Goal: Ask a question: Seek information or help from site administrators or community

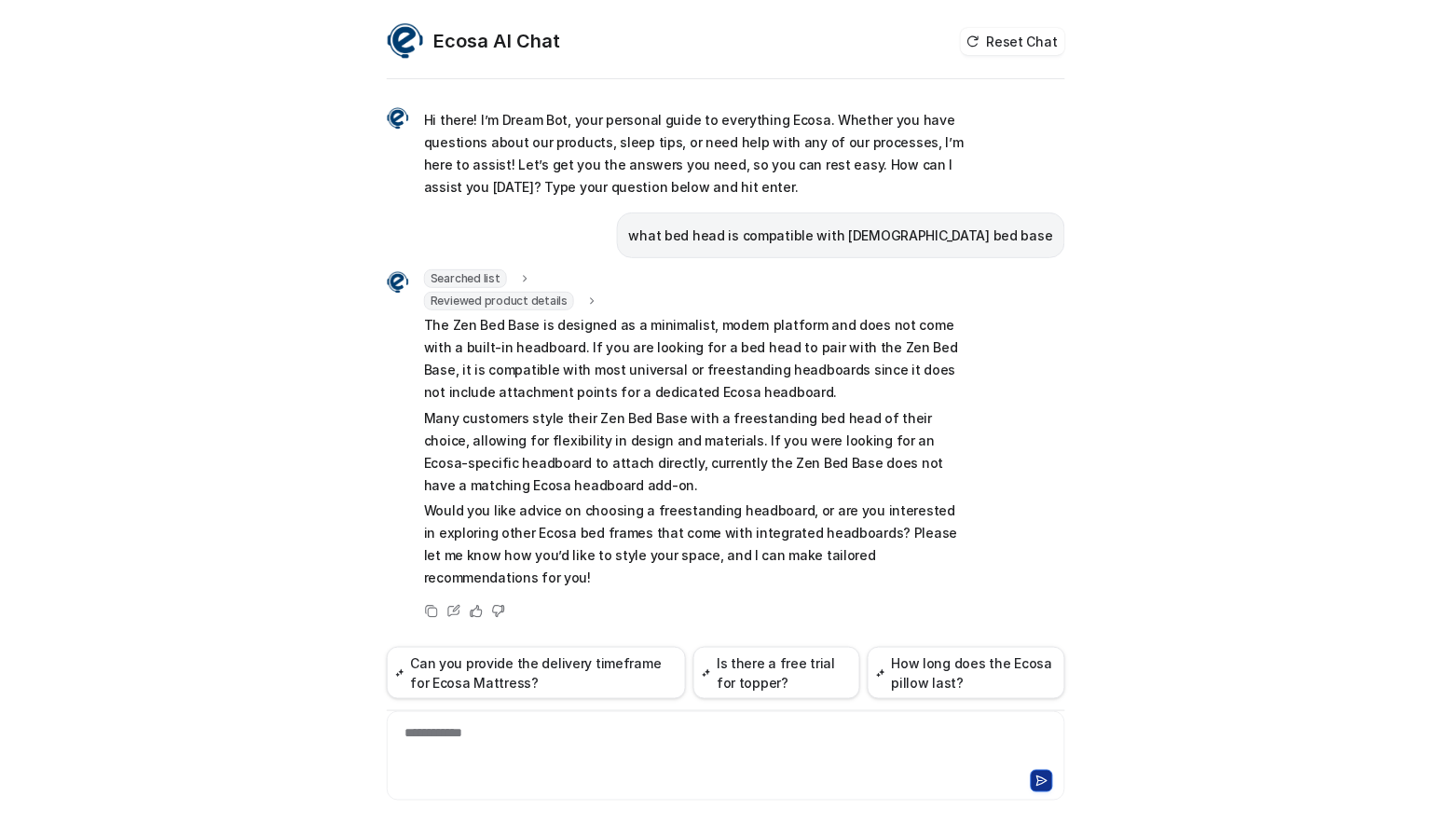
click at [507, 761] on div "**********" at bounding box center [725, 744] width 669 height 43
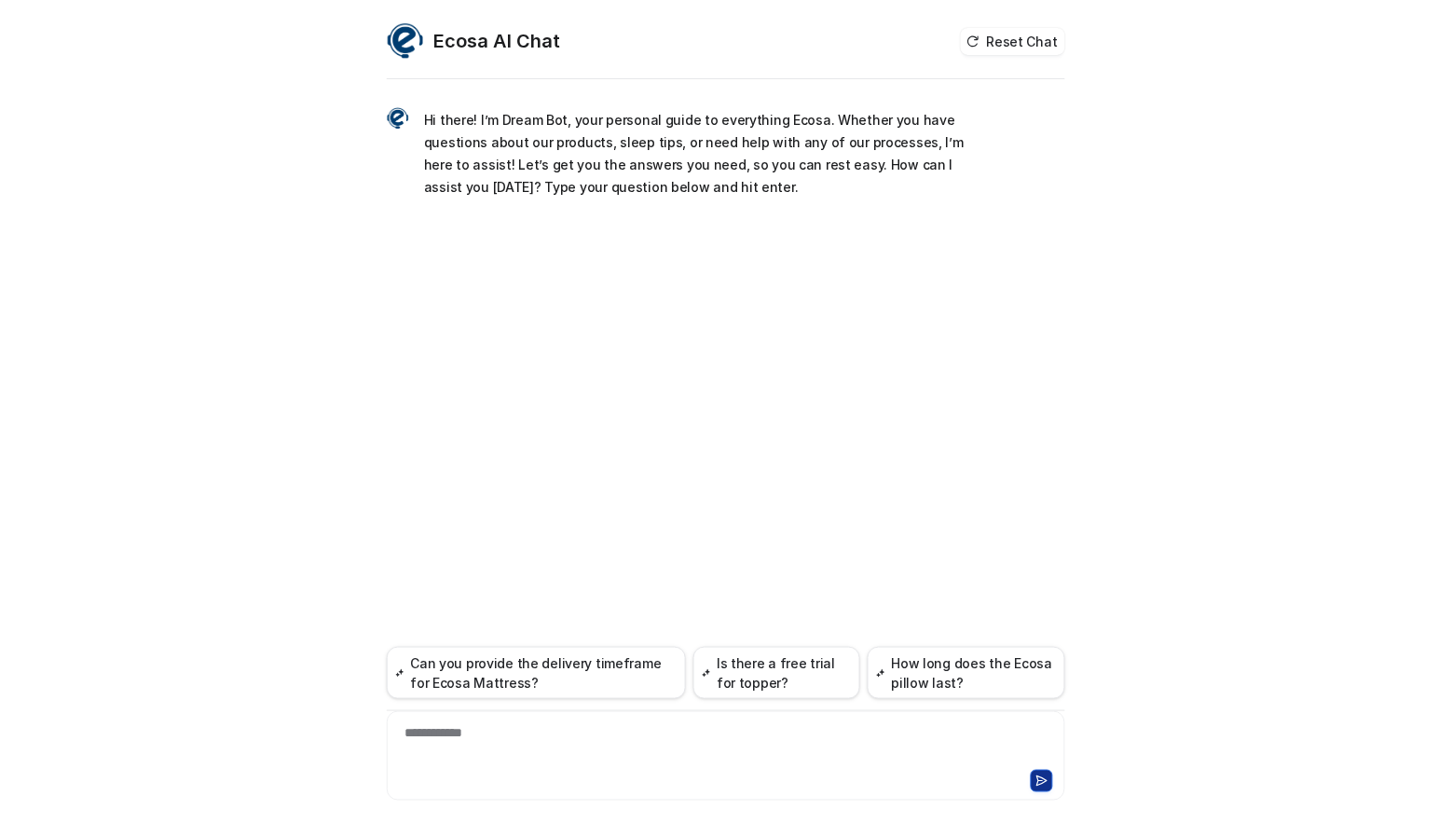
click at [477, 747] on div "**********" at bounding box center [725, 744] width 669 height 43
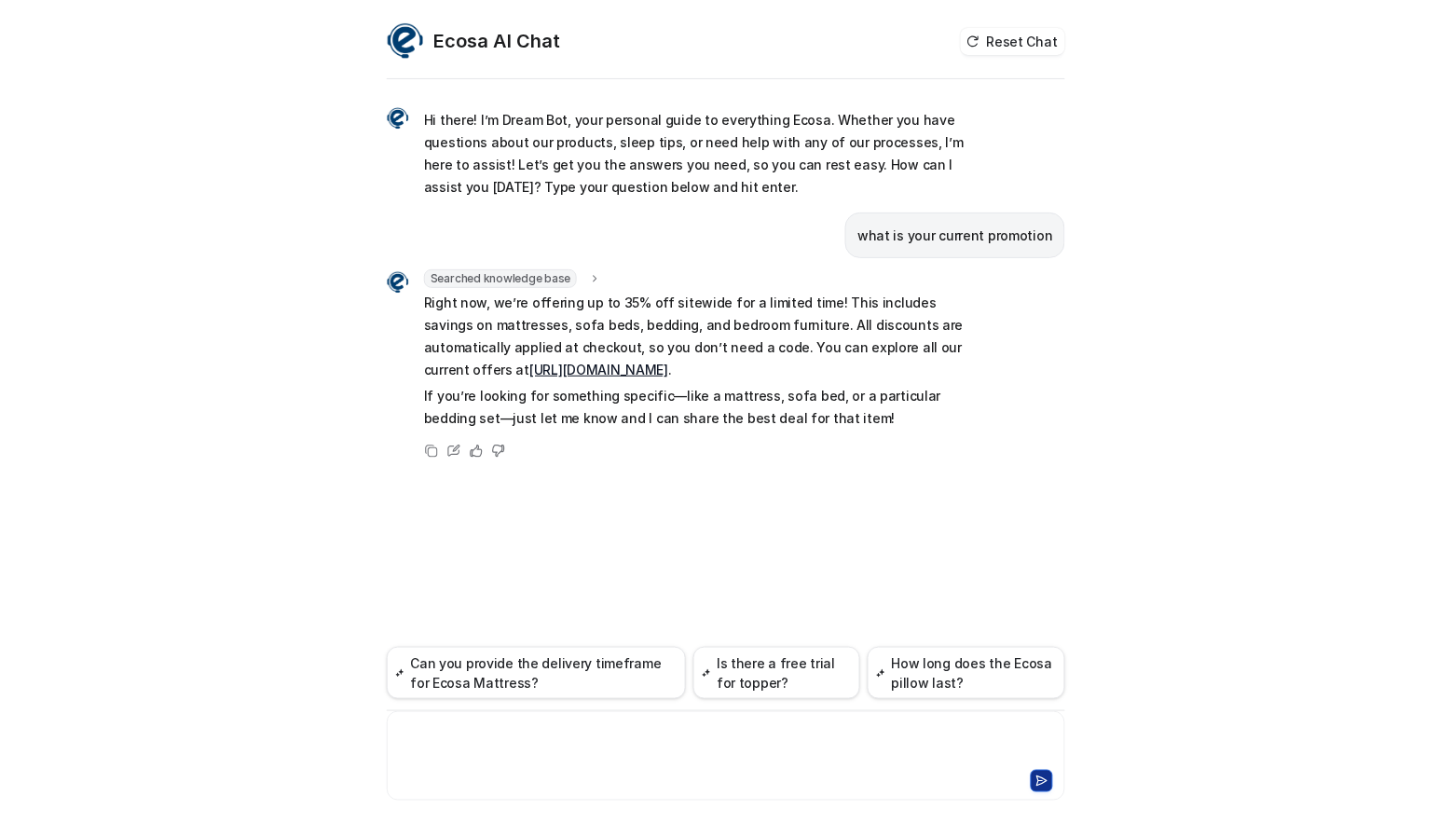
drag, startPoint x: 581, startPoint y: 747, endPoint x: 573, endPoint y: 731, distance: 18.4
click at [579, 747] on div at bounding box center [725, 744] width 669 height 43
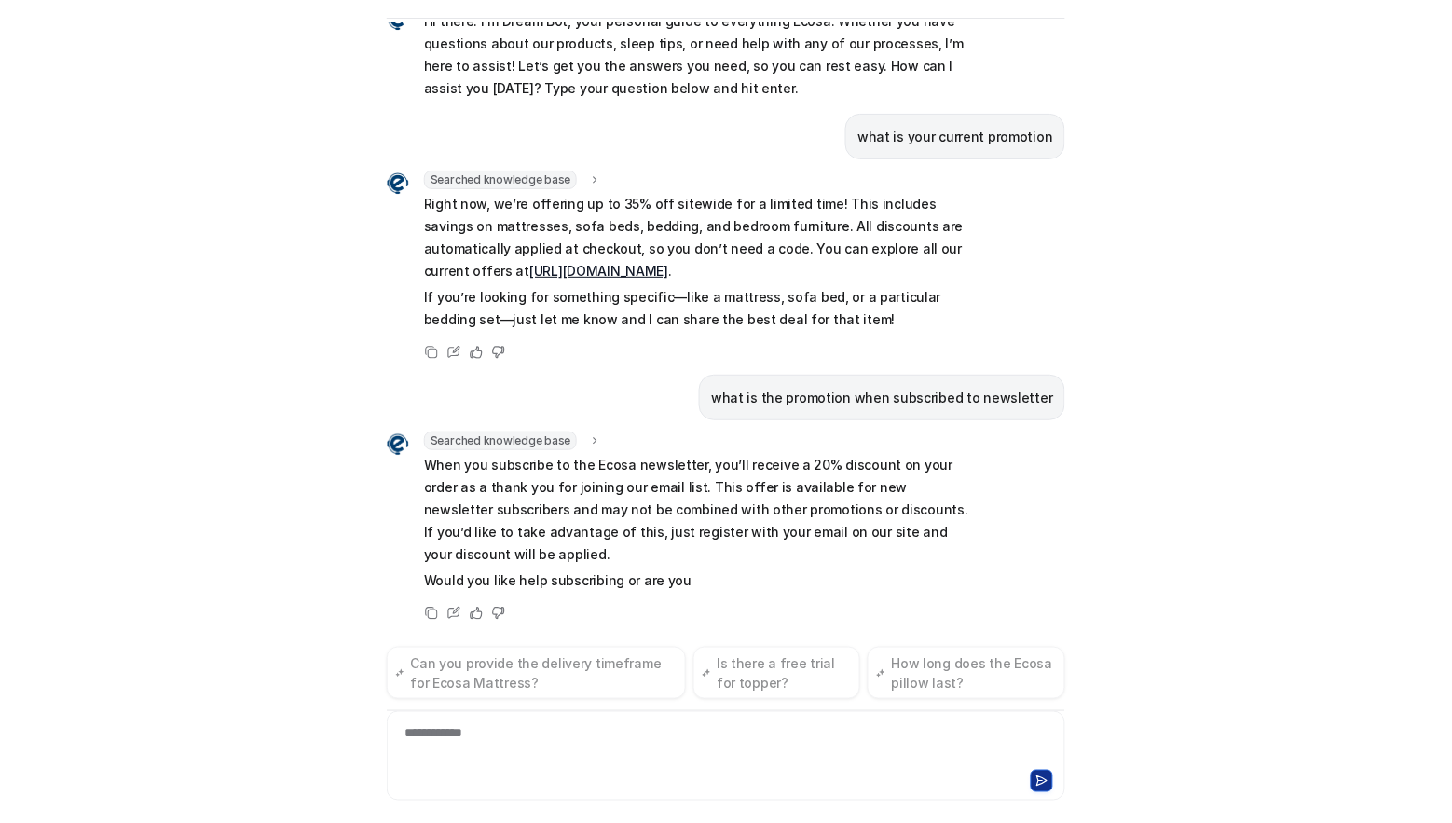
scroll to position [60, 0]
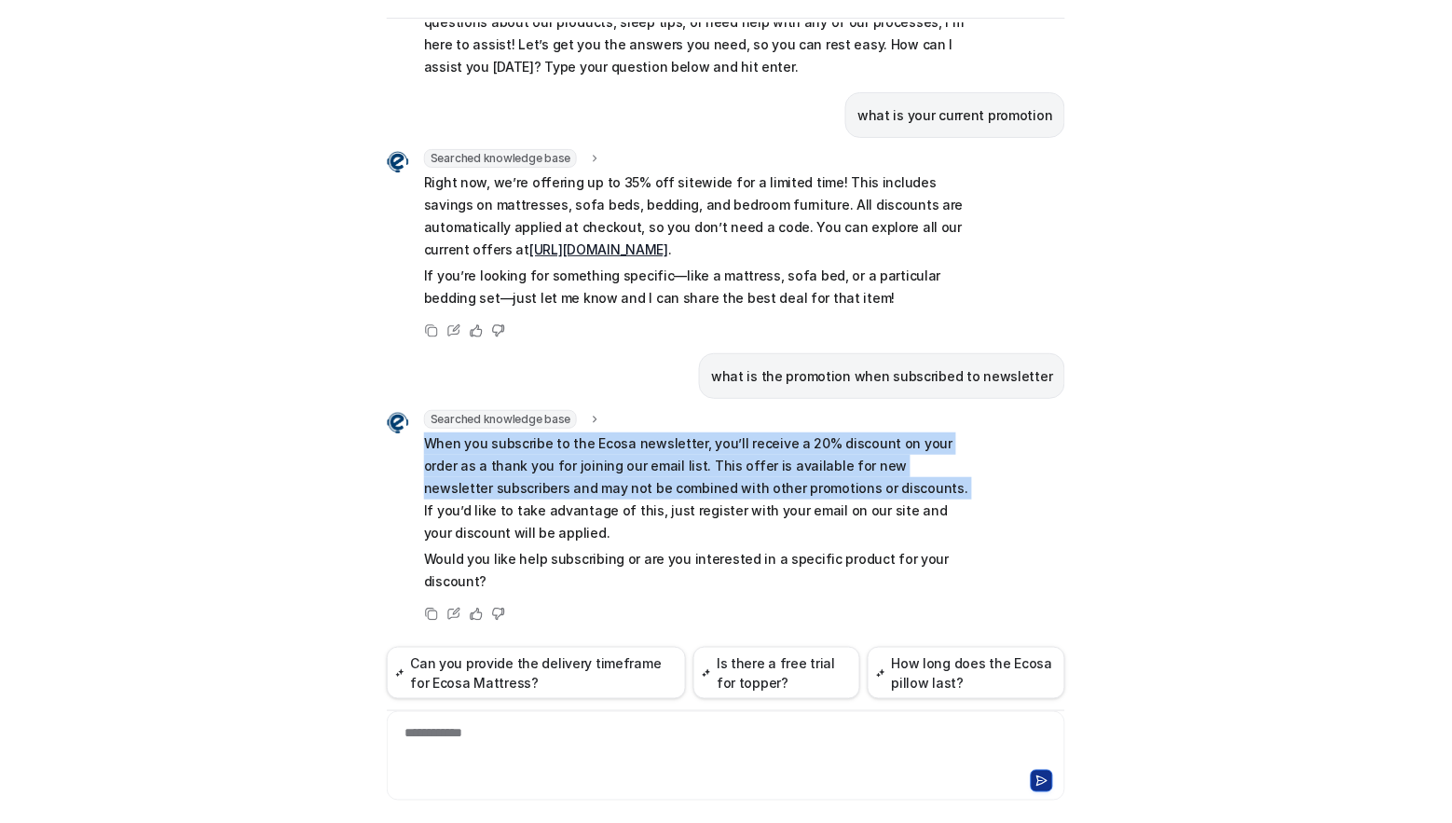
drag, startPoint x: 863, startPoint y: 489, endPoint x: 417, endPoint y: 448, distance: 448.3
click at [424, 448] on p "When you subscribe to the Ecosa newsletter, you’ll receive a 20% discount on yo…" at bounding box center [696, 488] width 545 height 112
copy p "When you subscribe to the Ecosa newsletter, you’ll receive a 20% discount on yo…"
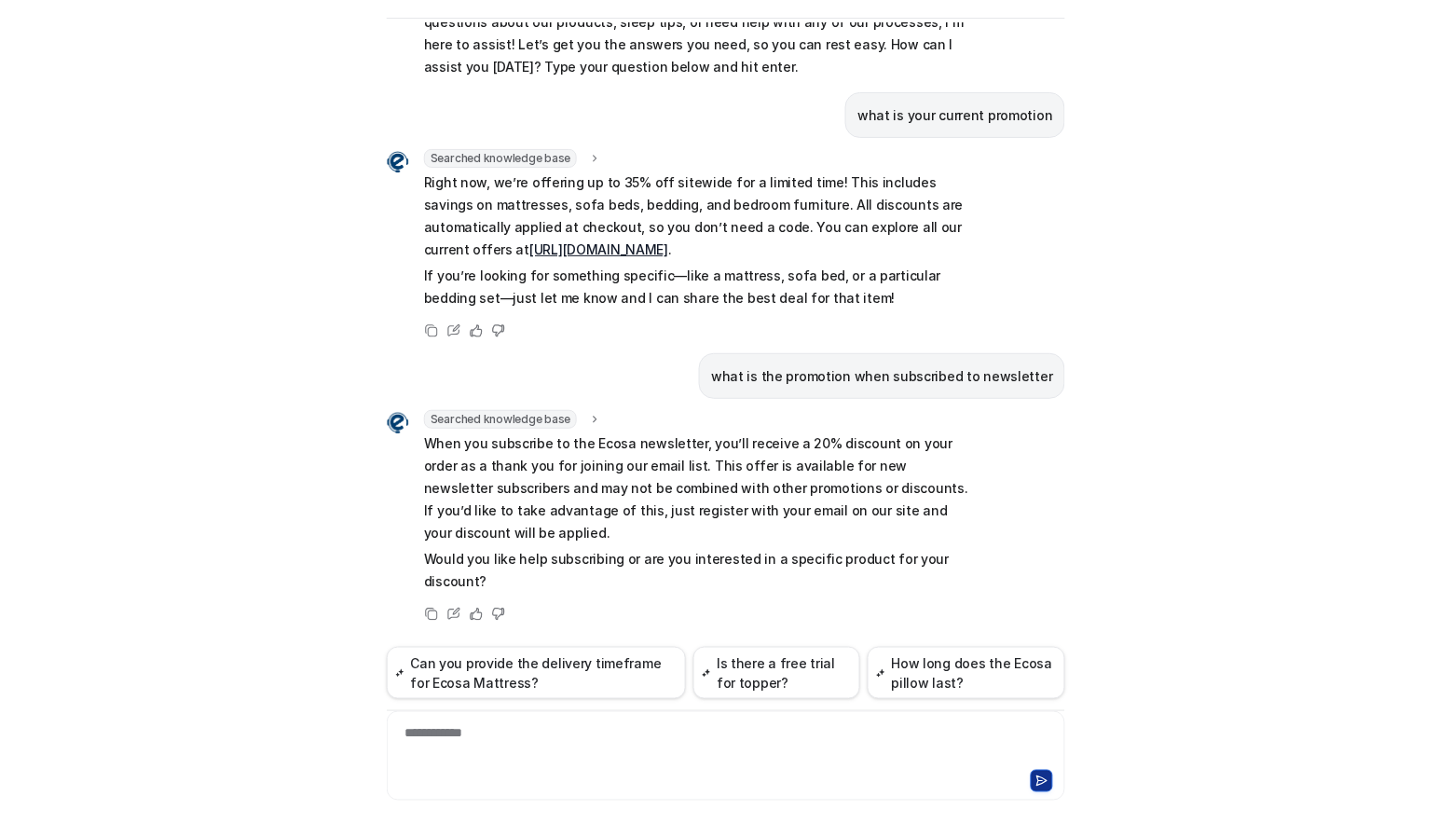
click at [896, 518] on p "When you subscribe to the Ecosa newsletter, you’ll receive a 20% discount on yo…" at bounding box center [696, 488] width 545 height 112
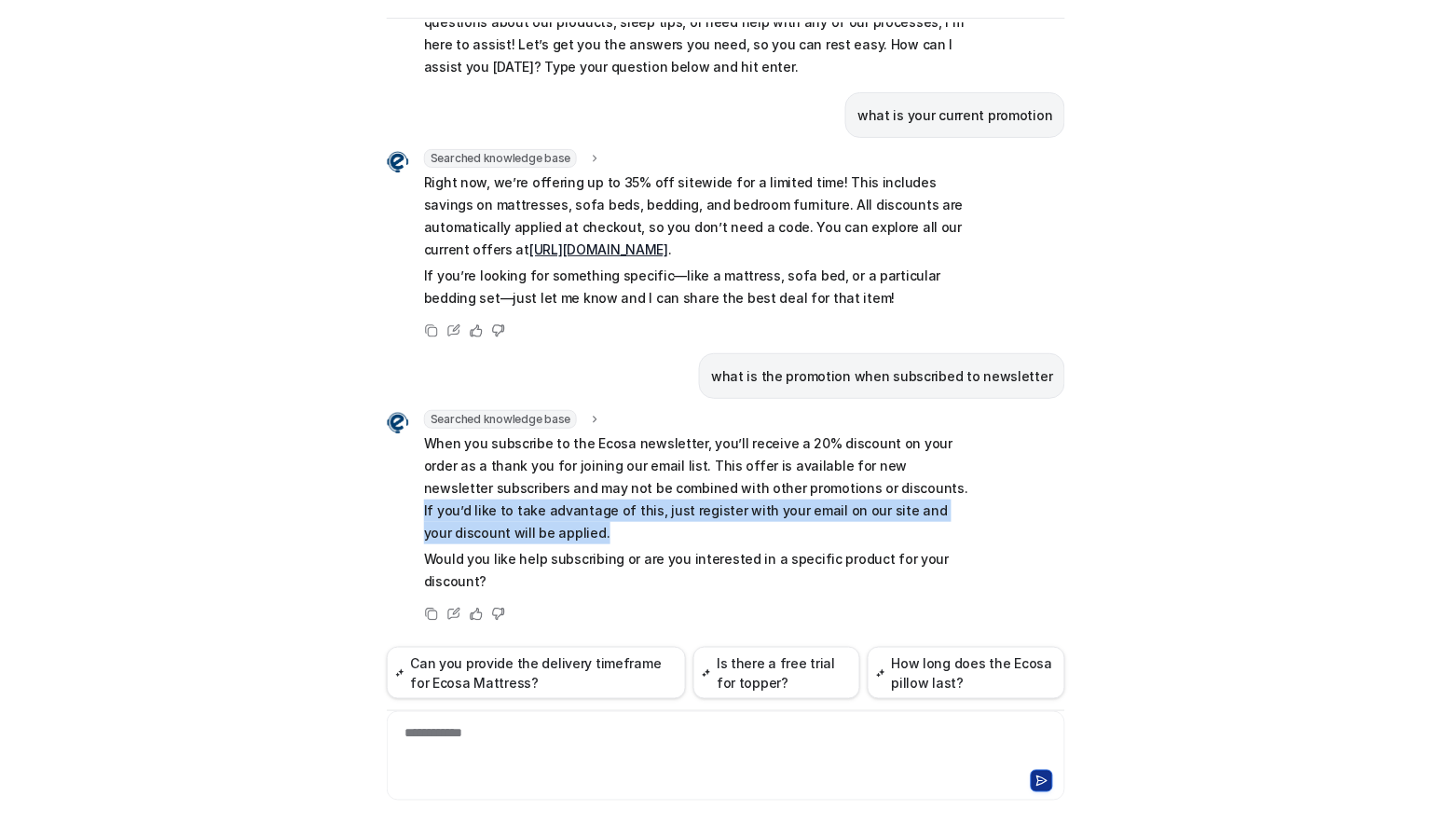
drag, startPoint x: 841, startPoint y: 522, endPoint x: 865, endPoint y: 495, distance: 36.3
click at [865, 495] on p "When you subscribe to the Ecosa newsletter, you’ll receive a 20% discount on yo…" at bounding box center [696, 488] width 545 height 112
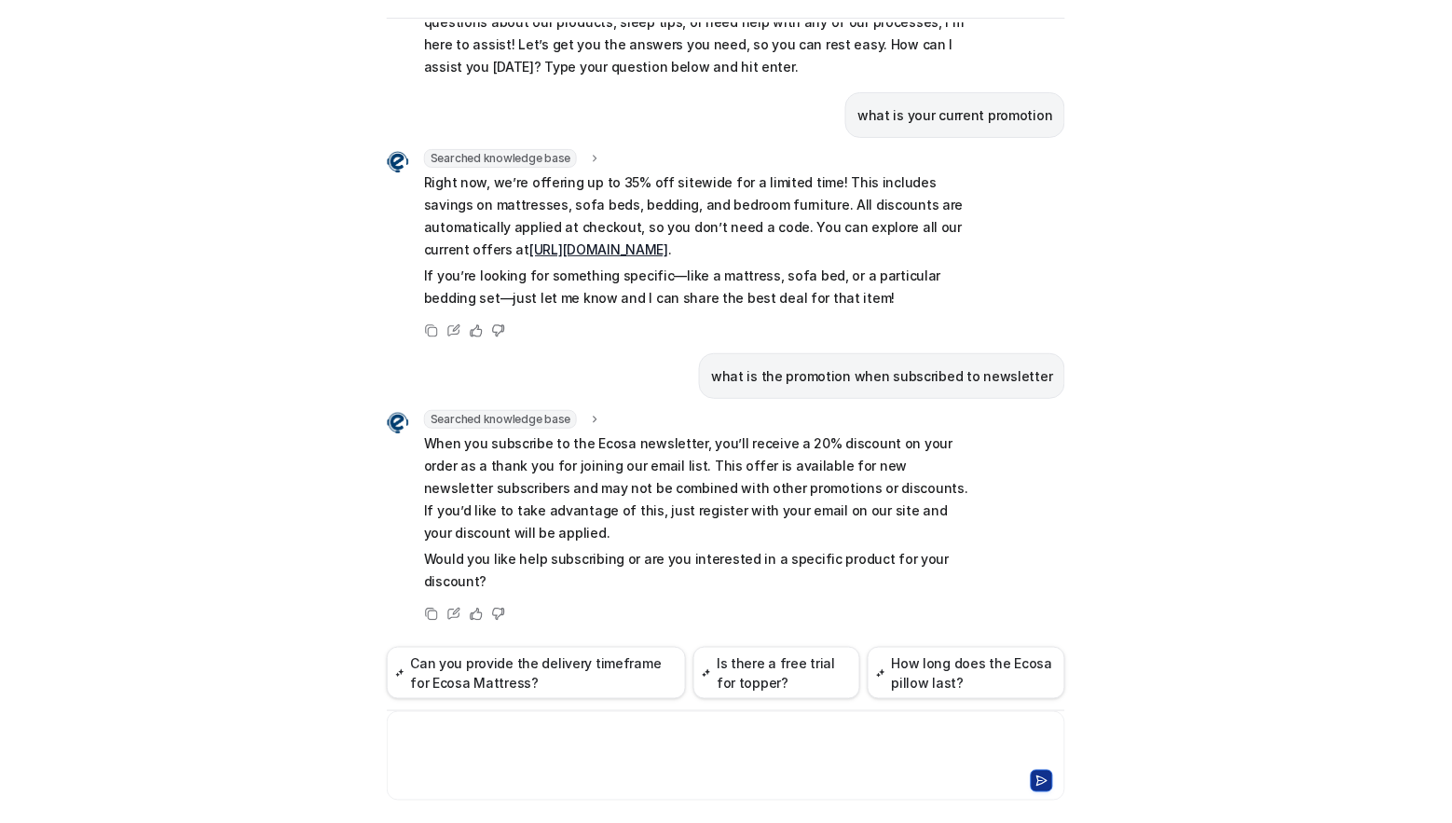
click at [592, 739] on div at bounding box center [725, 744] width 669 height 43
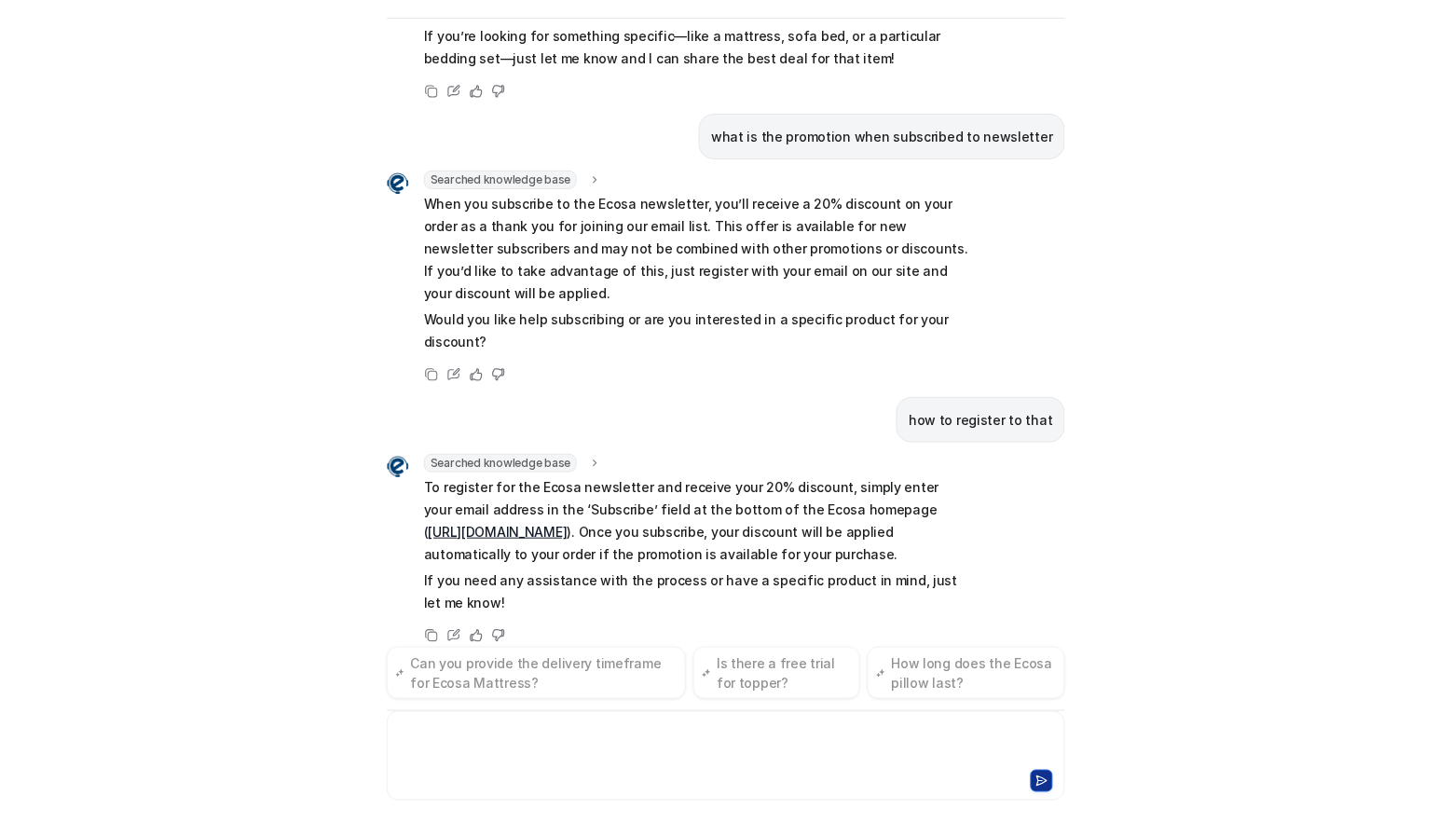
scroll to position [321, 0]
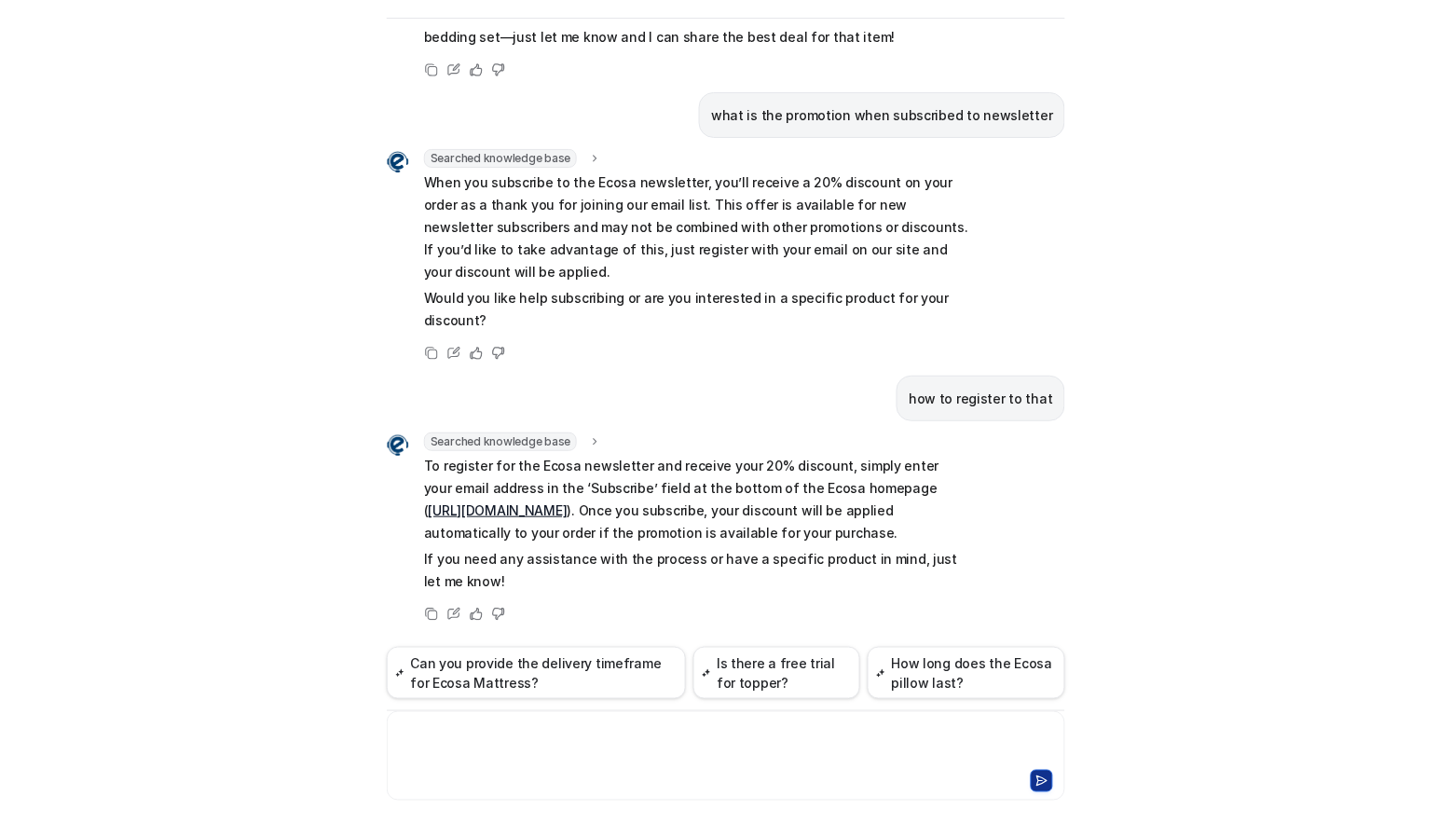
click at [545, 739] on div at bounding box center [725, 744] width 669 height 43
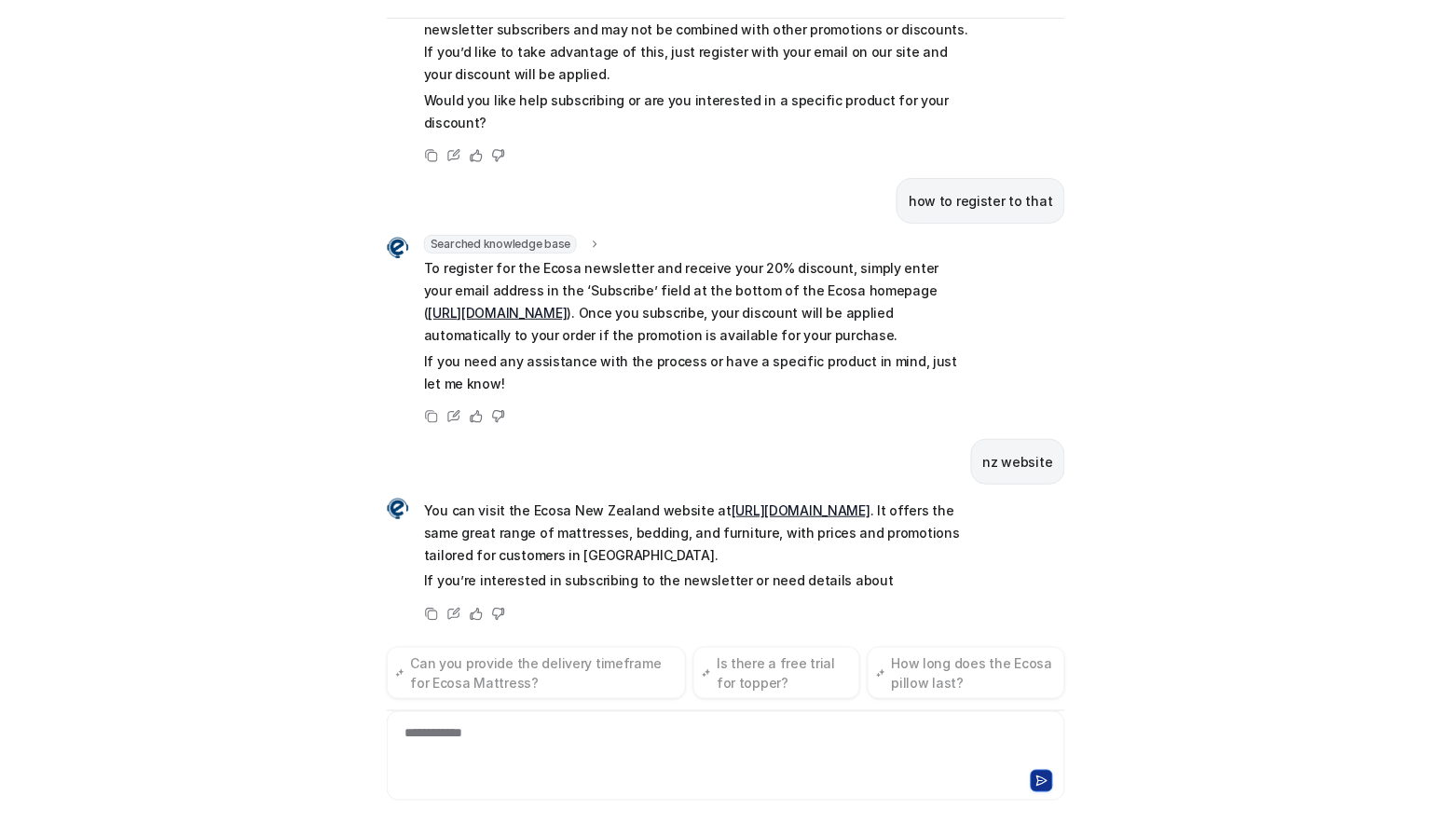
scroll to position [541, 0]
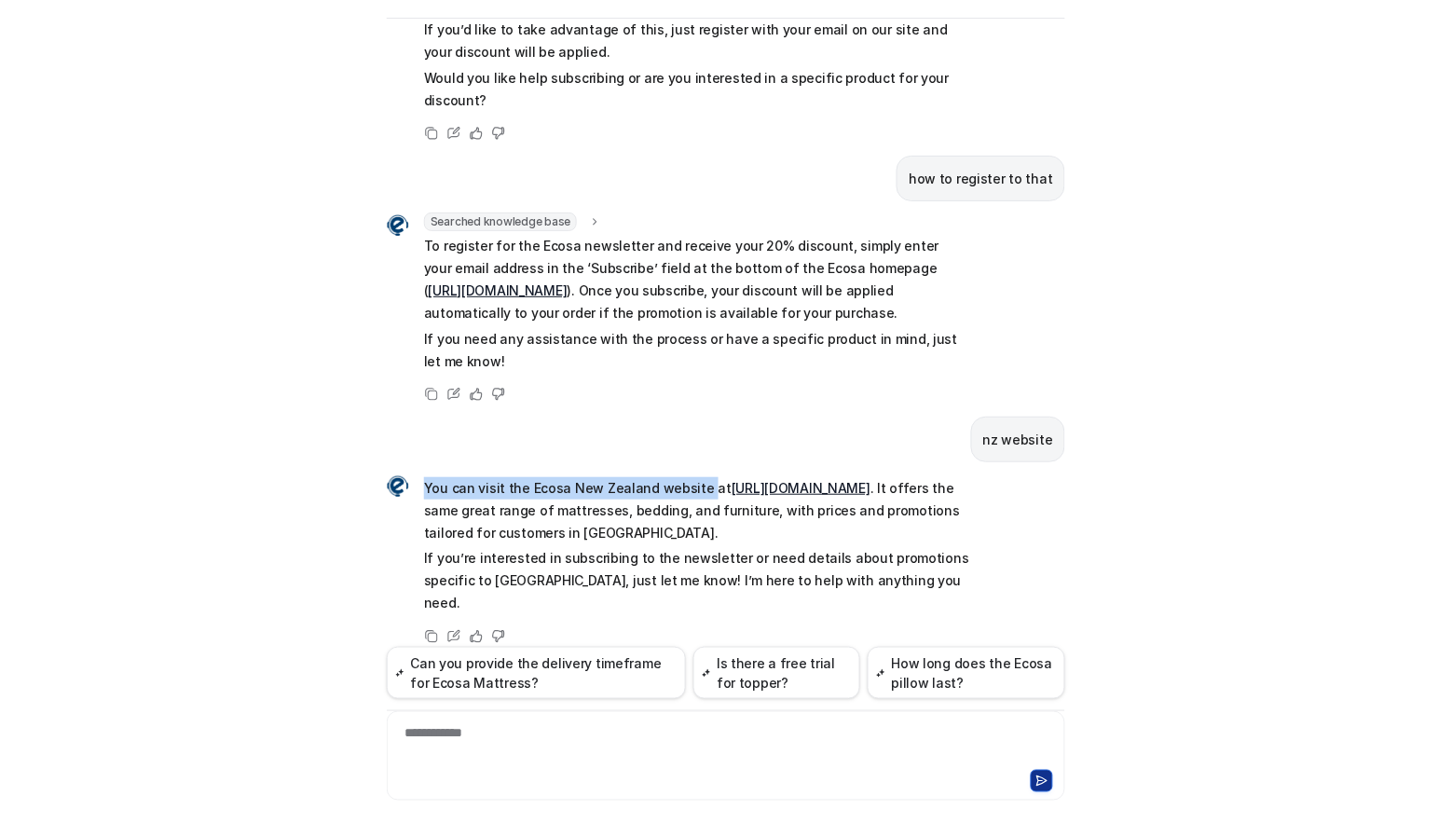
drag, startPoint x: 424, startPoint y: 485, endPoint x: 688, endPoint y: 486, distance: 263.8
click at [688, 486] on p "You can visit the Ecosa New Zealand website at [URL][DOMAIN_NAME] . It offers t…" at bounding box center [696, 510] width 545 height 67
click at [583, 336] on p "If you need any assistance with the process or have a specific product in mind,…" at bounding box center [696, 350] width 545 height 45
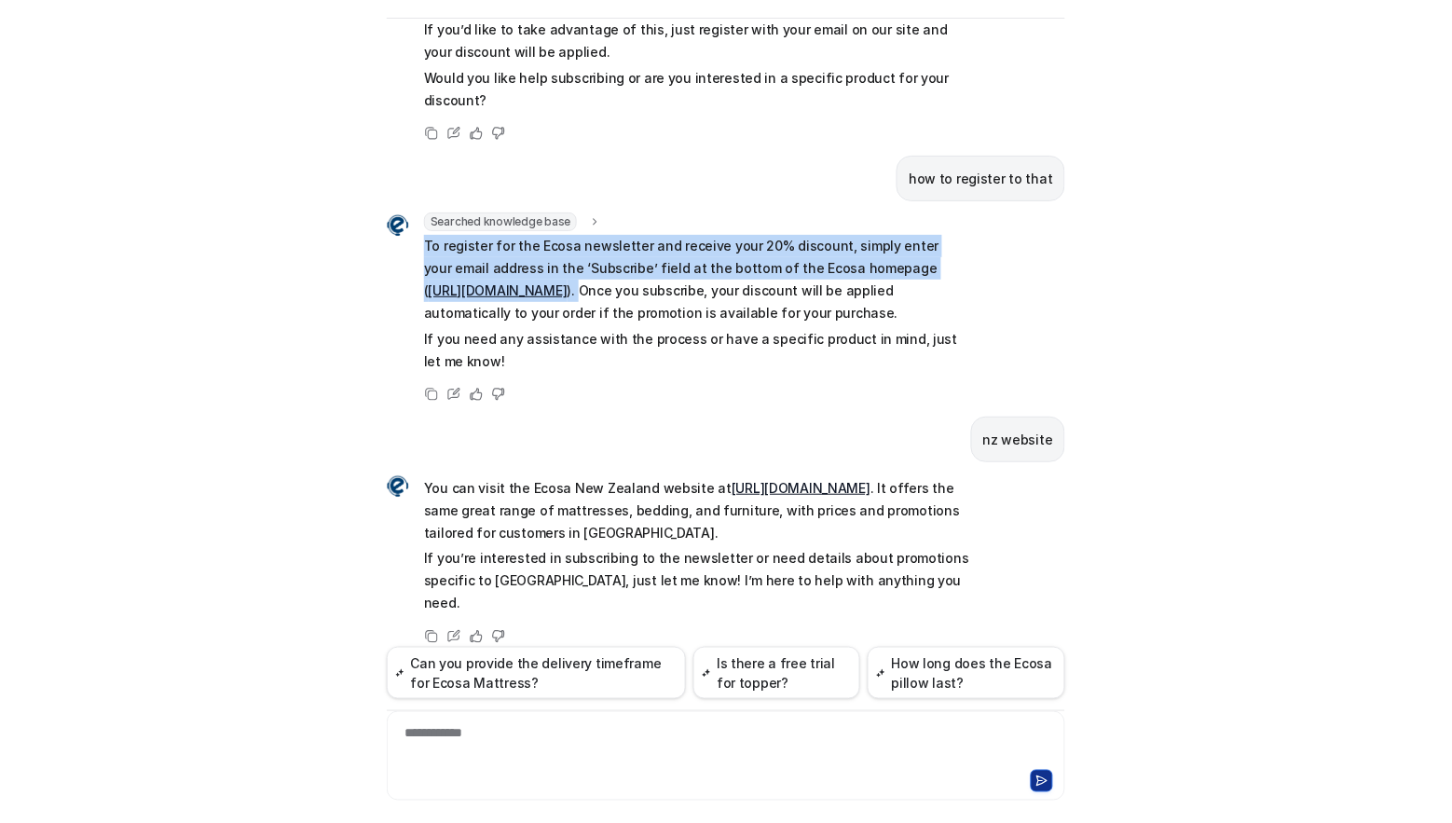
drag, startPoint x: 589, startPoint y: 287, endPoint x: 407, endPoint y: 247, distance: 186.1
click at [407, 247] on div "Searched knowledge base search_queries : "newsletter subscription,how to regist…" at bounding box center [678, 293] width 582 height 163
copy p "To register for the Ecosa newsletter and receive your 20% discount, simply ente…"
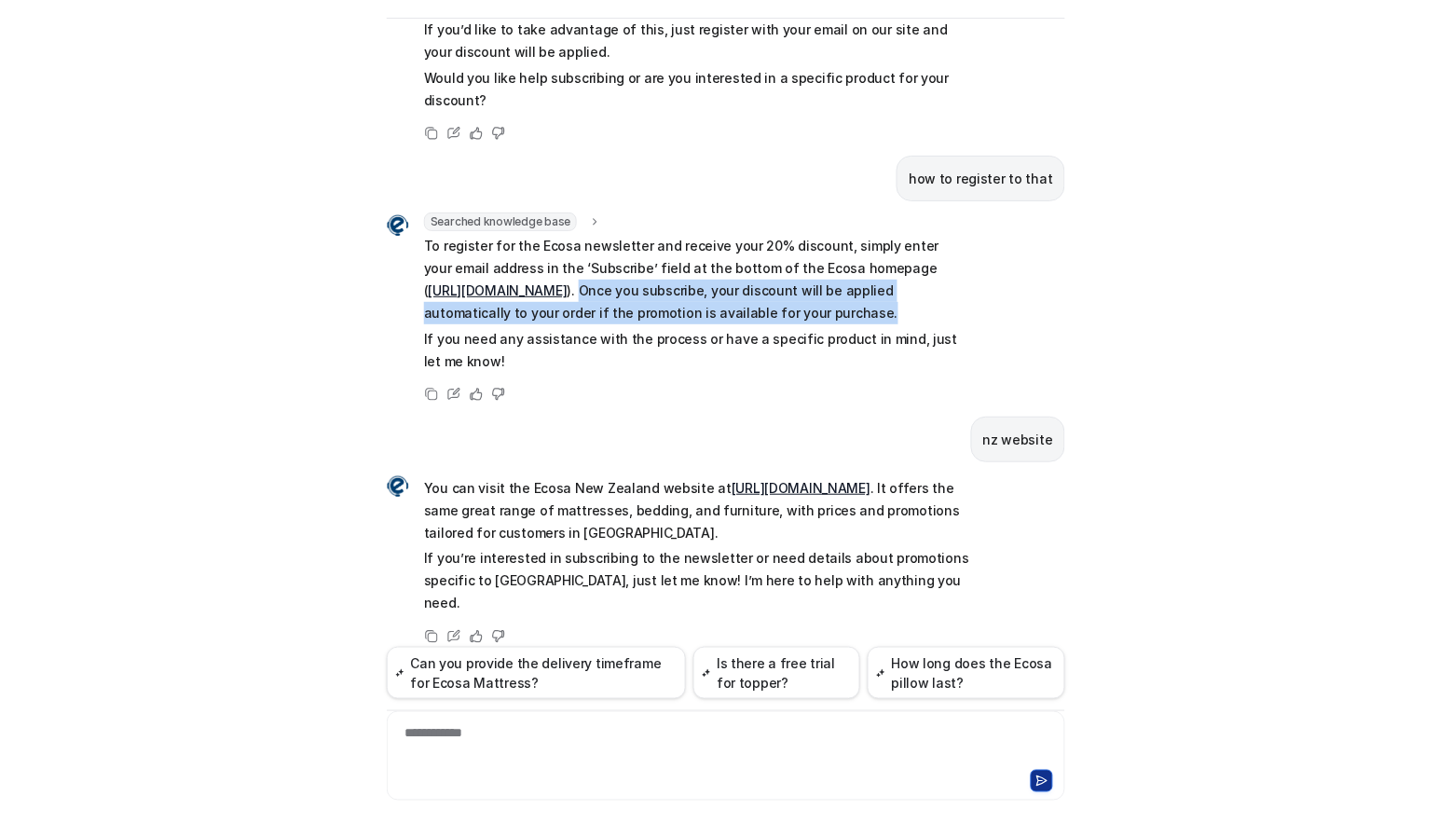
drag, startPoint x: 865, startPoint y: 311, endPoint x: 595, endPoint y: 285, distance: 271.5
click at [595, 285] on p "To register for the Ecosa newsletter and receive your 20% discount, simply ente…" at bounding box center [696, 279] width 545 height 89
copy p "Once you subscribe, your discount will be applied automatically to your order i…"
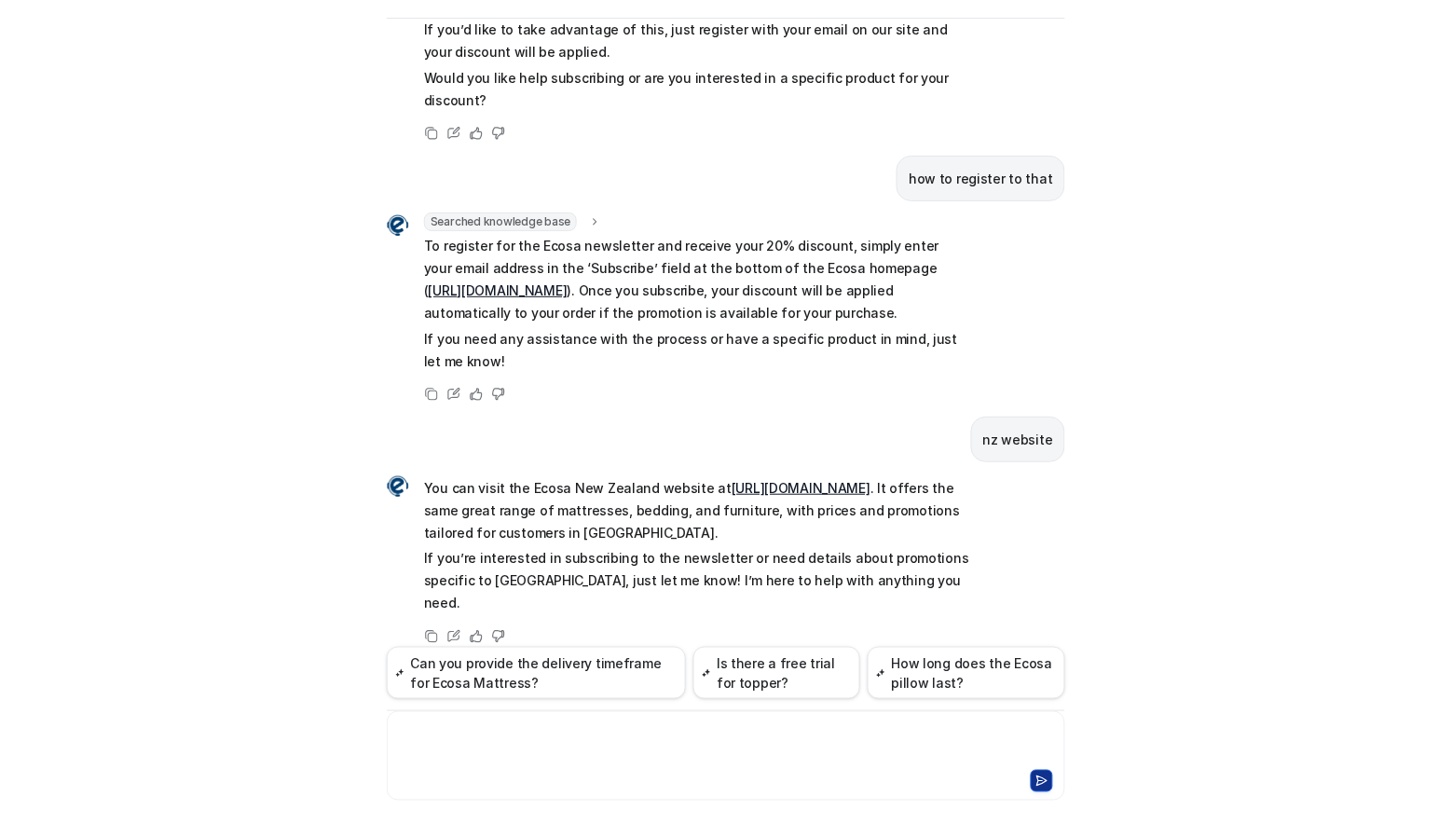
click at [547, 761] on div at bounding box center [725, 744] width 669 height 43
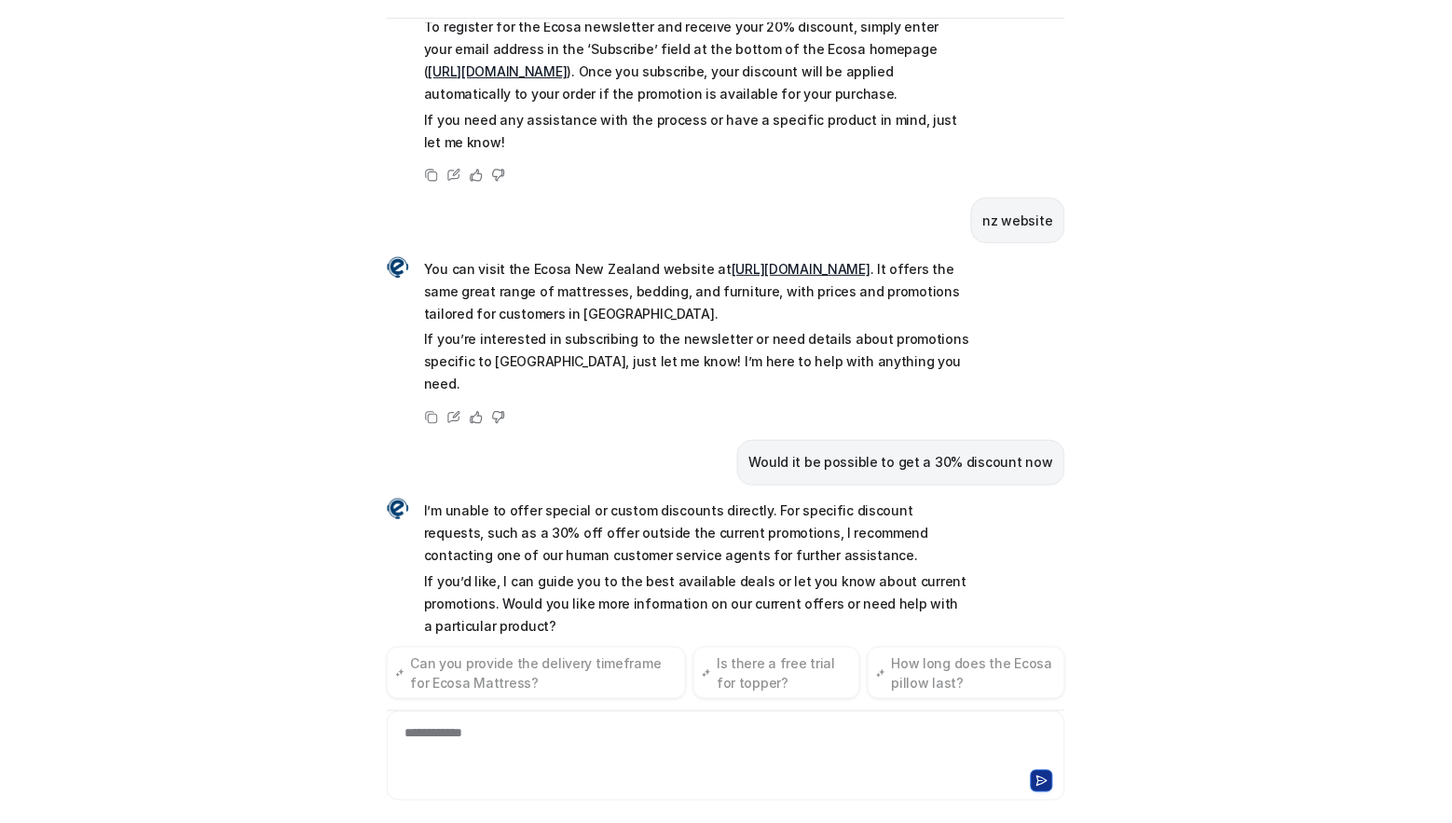
scroll to position [783, 0]
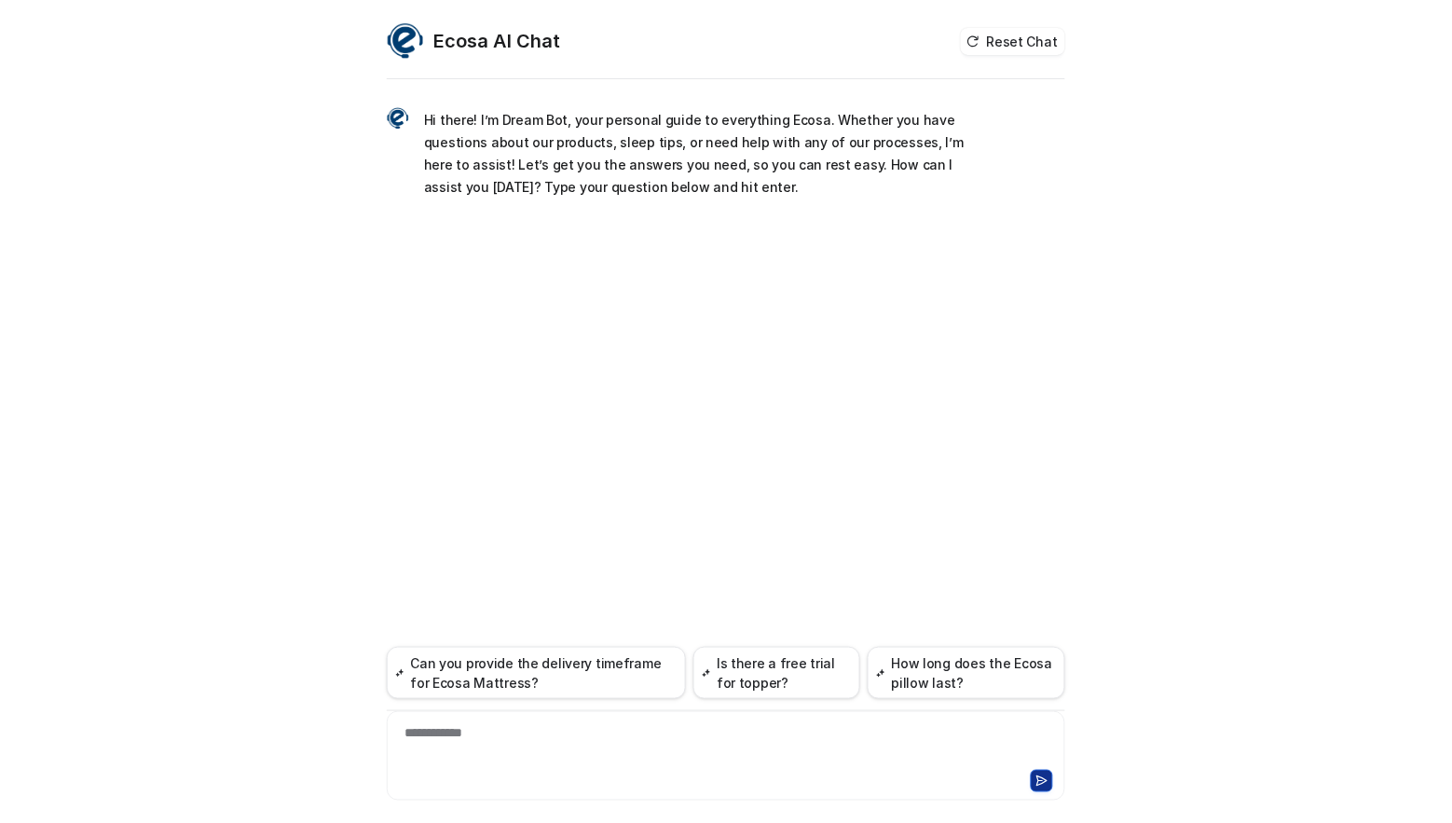
click at [788, 741] on div "**********" at bounding box center [725, 744] width 669 height 43
paste div
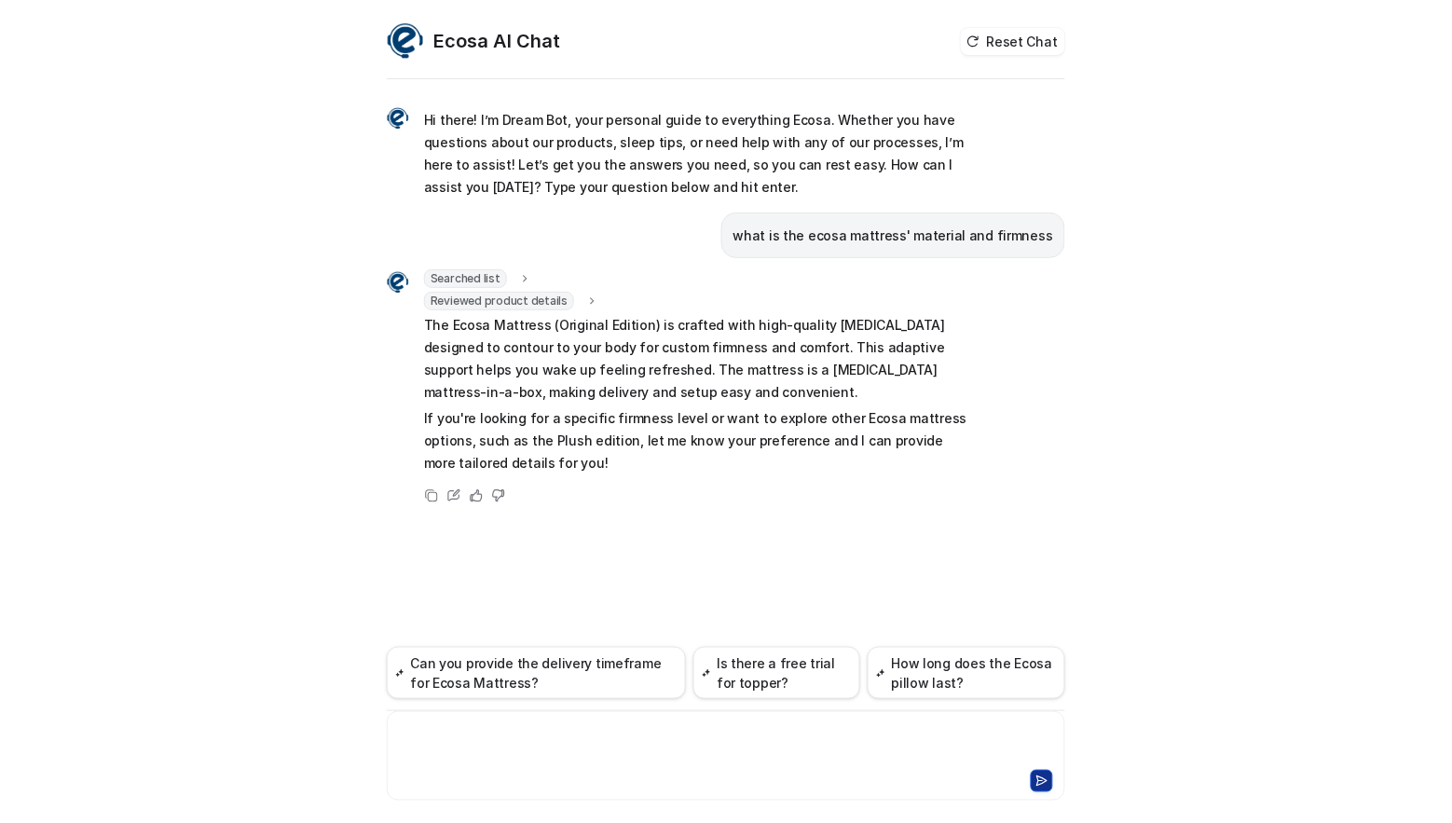
click at [553, 742] on div at bounding box center [725, 744] width 669 height 43
click at [553, 739] on div at bounding box center [725, 744] width 669 height 43
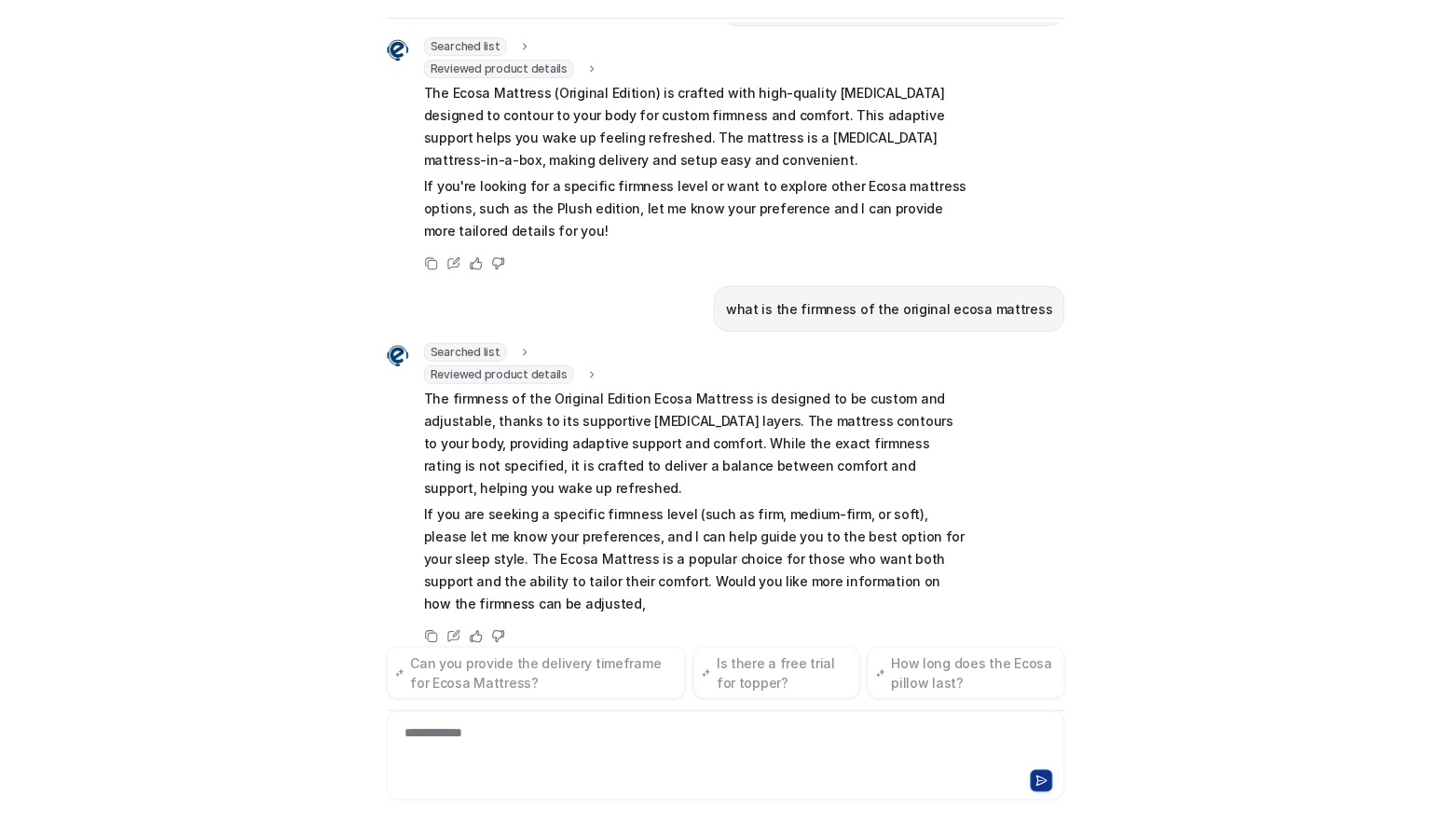
scroll to position [194, 0]
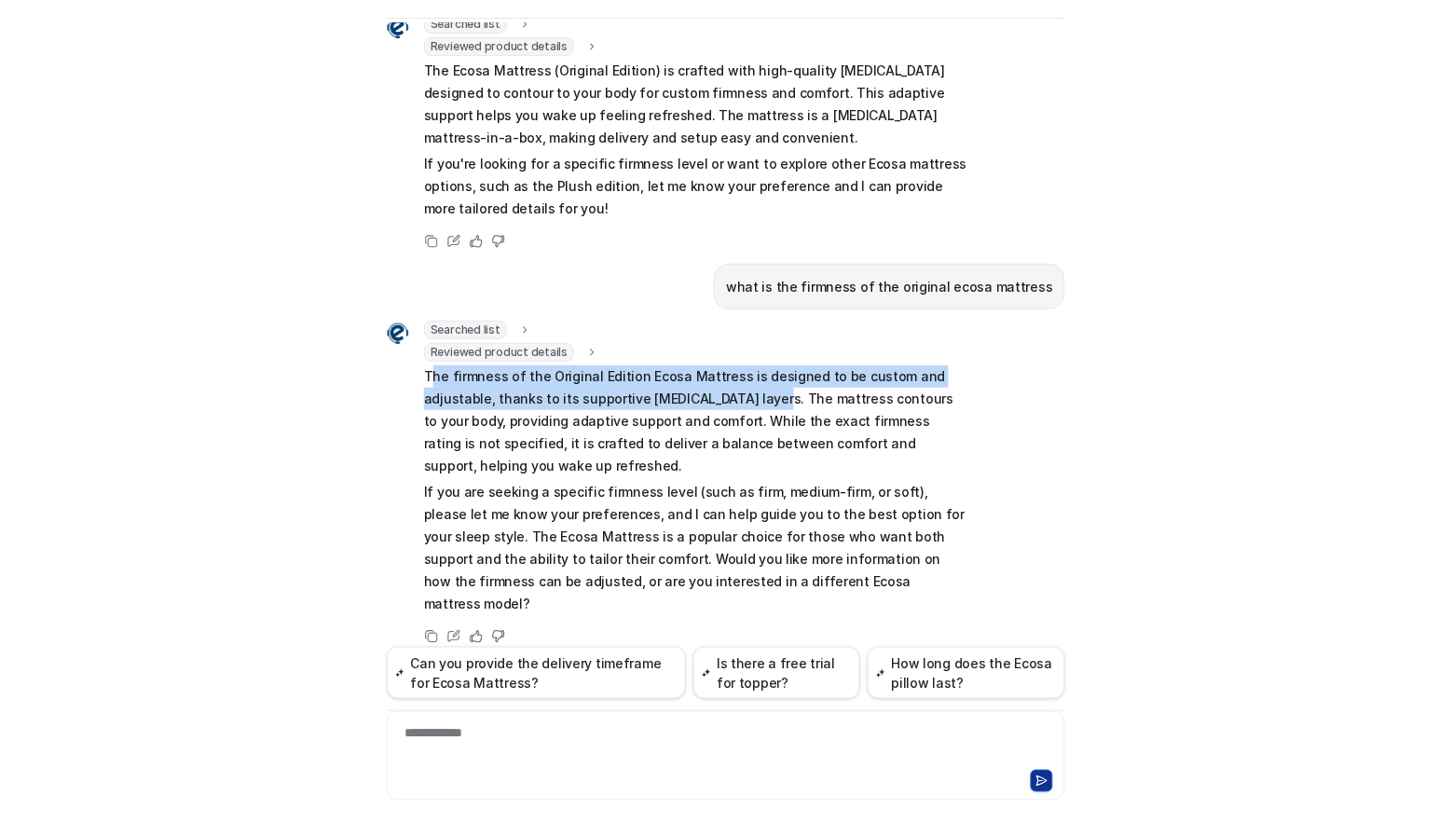
drag, startPoint x: 423, startPoint y: 375, endPoint x: 758, endPoint y: 401, distance: 335.6
click at [758, 401] on p "The firmness of the Original Edition Ecosa Mattress is designed to be custom an…" at bounding box center [696, 421] width 545 height 112
copy p "he firmness of the Original Edition Ecosa Mattress is designed to be custom and…"
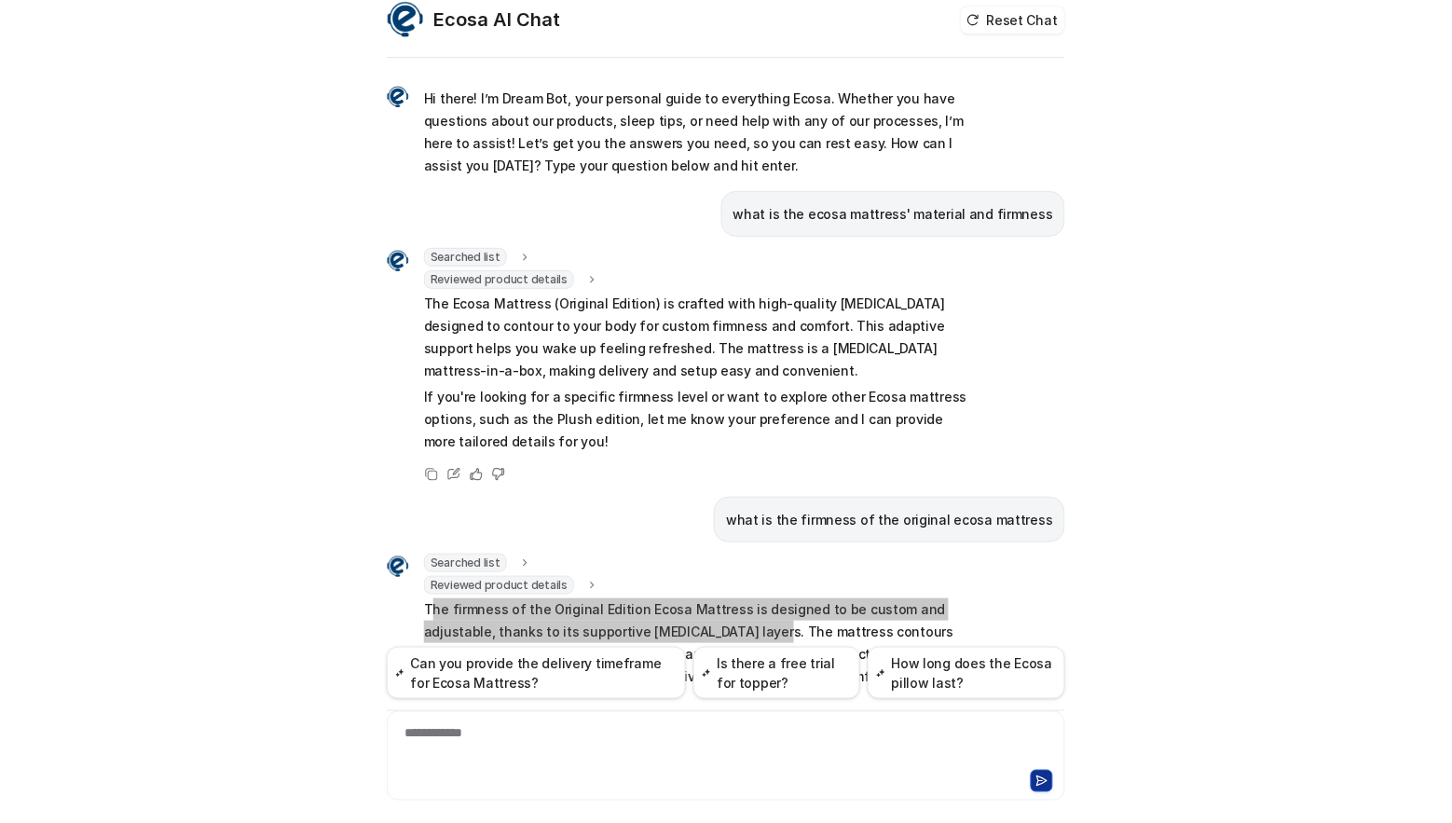
scroll to position [0, 0]
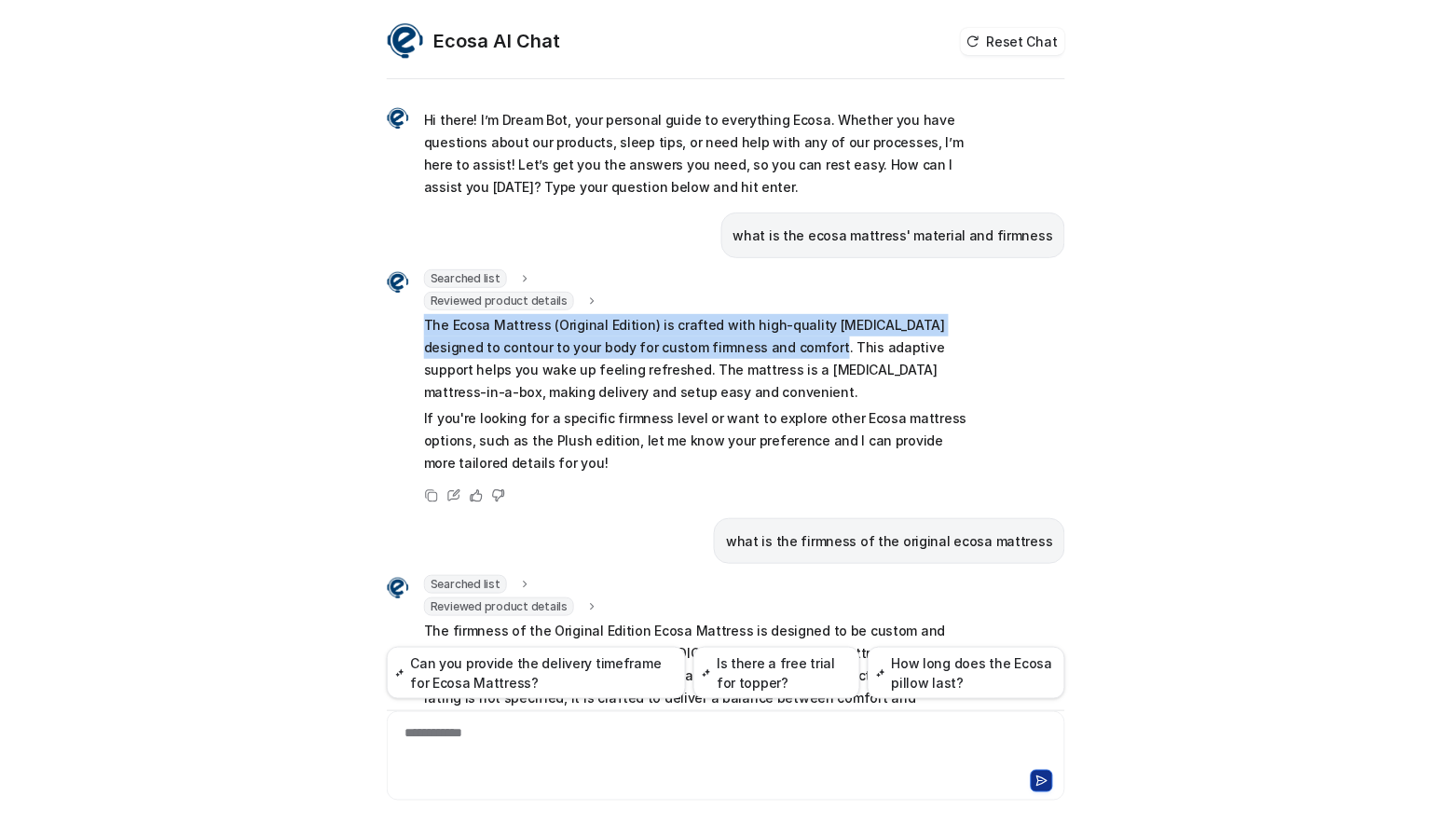
drag, startPoint x: 419, startPoint y: 322, endPoint x: 753, endPoint y: 345, distance: 334.4
click at [753, 345] on p "The Ecosa Mattress (Original Edition) is crafted with high-quality memory foam …" at bounding box center [696, 358] width 545 height 89
copy p "The Ecosa Mattress (Original Edition) is crafted with high-quality memory foam …"
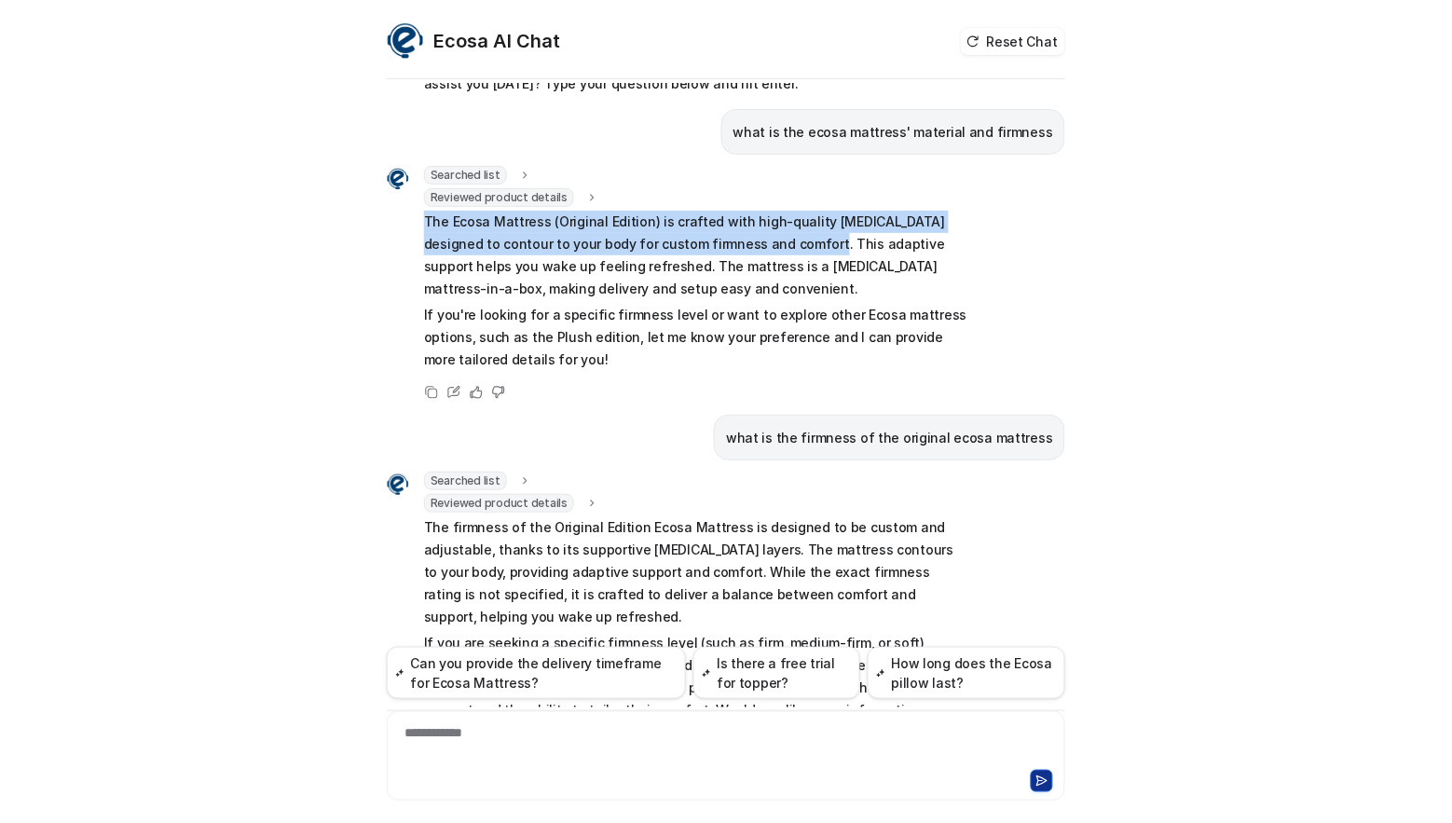
scroll to position [194, 0]
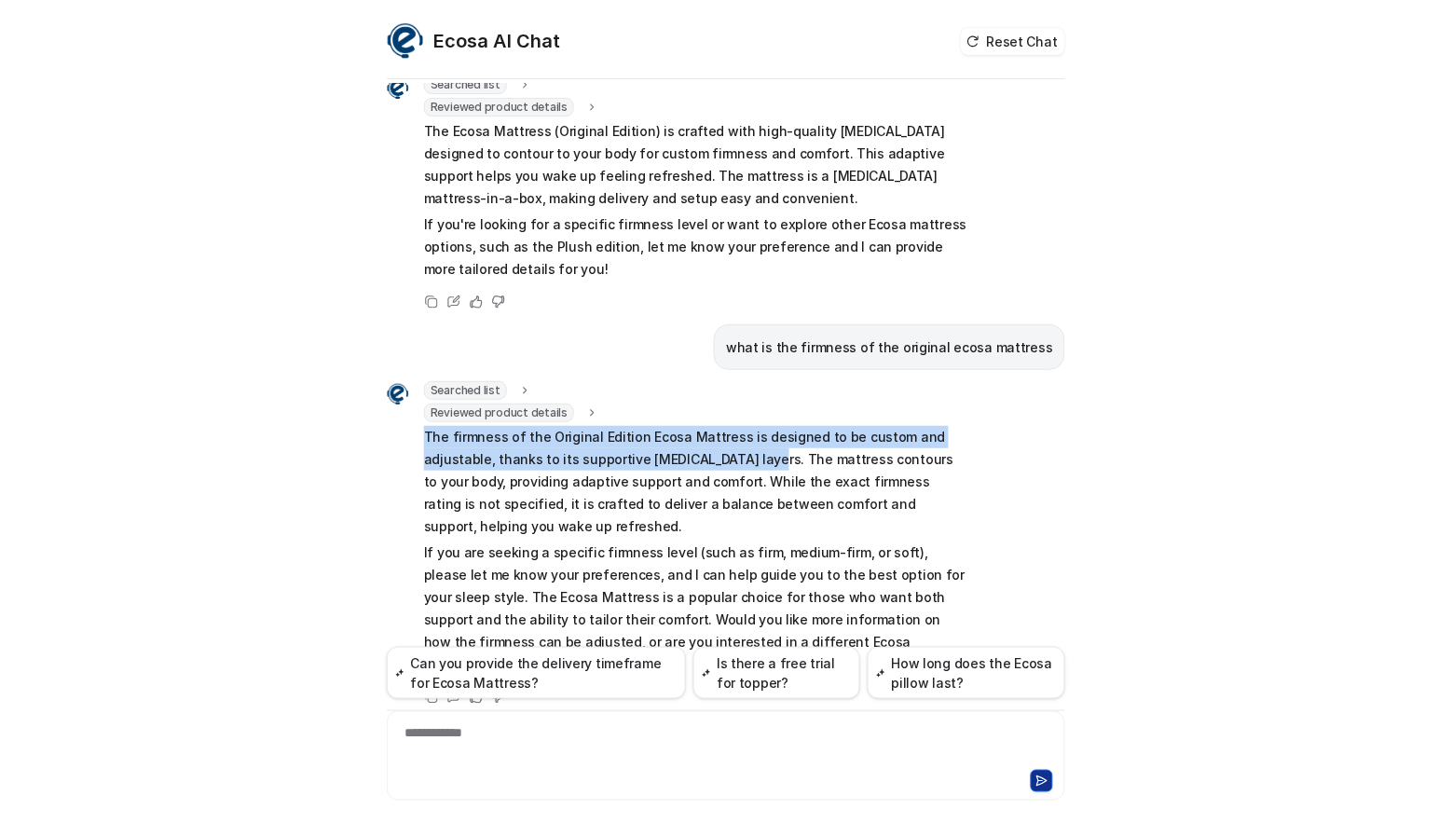
drag, startPoint x: 756, startPoint y: 459, endPoint x: 408, endPoint y: 436, distance: 348.4
click at [408, 436] on div "Searched list url : "https://www.ecosa.com.au/module/ecosafeeds/Feeds?feedid=34…" at bounding box center [678, 529] width 582 height 297
copy p "The firmness of the Original Edition Ecosa Mattress is designed to be custom an…"
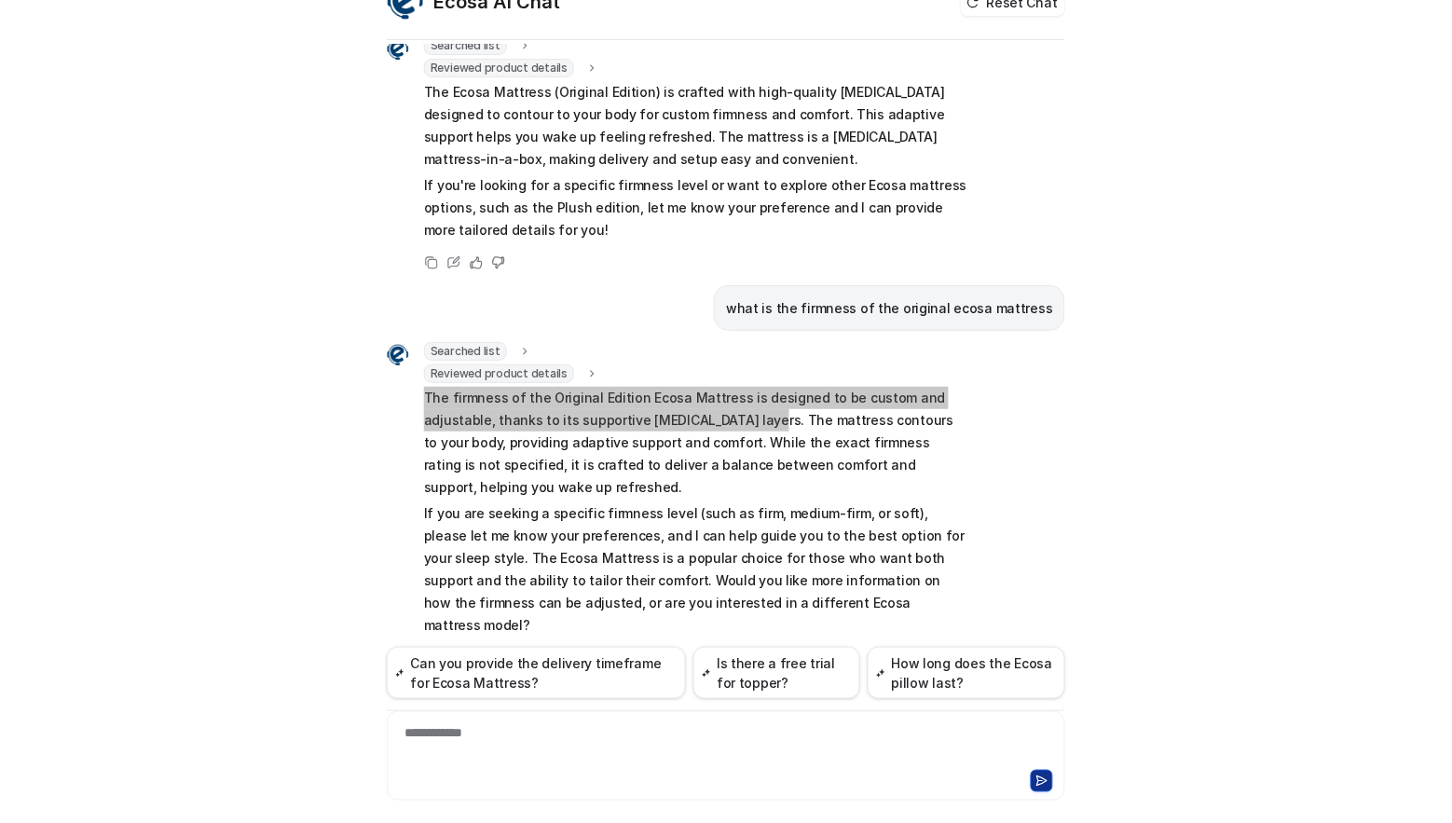
scroll to position [61, 0]
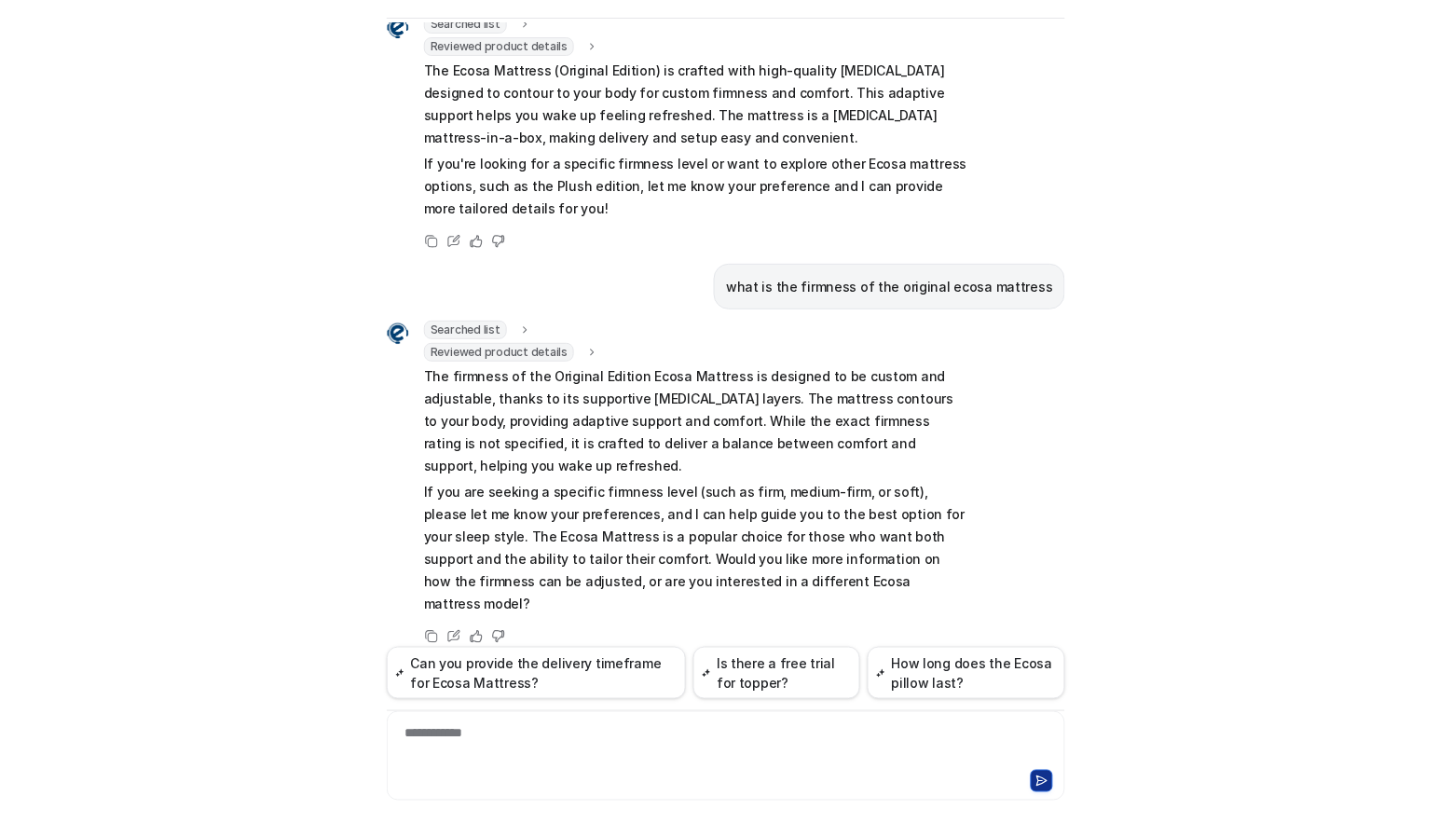
click at [543, 739] on div "**********" at bounding box center [725, 744] width 669 height 43
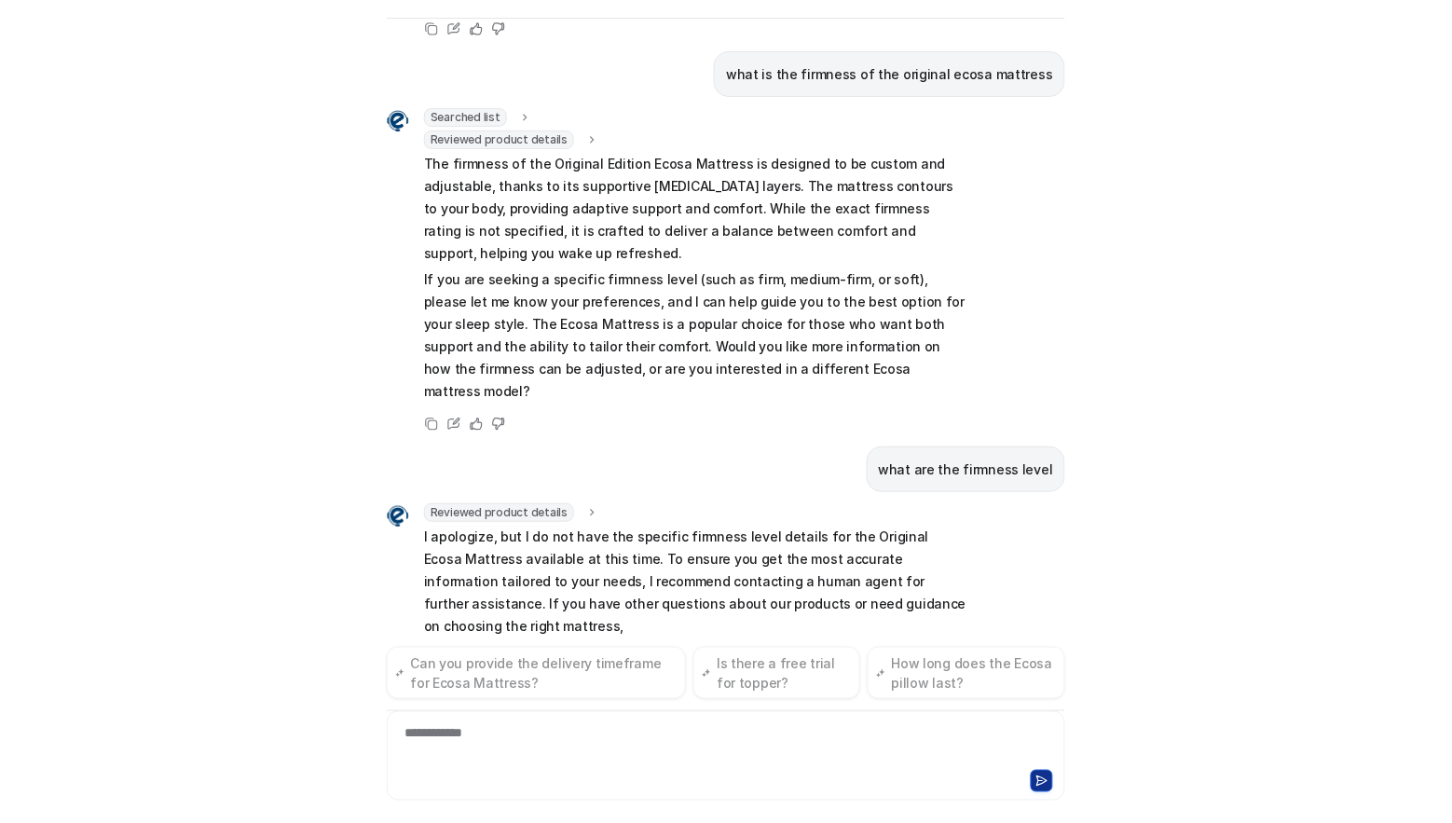
scroll to position [430, 0]
